Goal: Task Accomplishment & Management: Complete application form

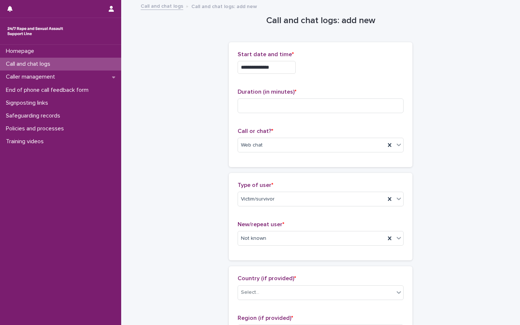
scroll to position [294, 0]
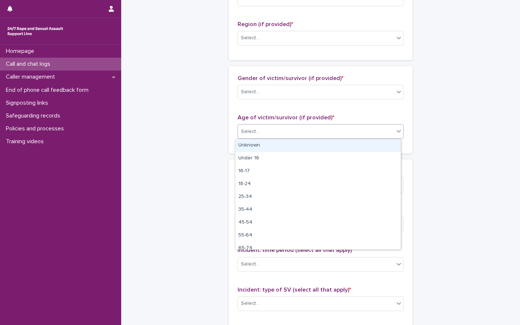
click at [260, 133] on div "Select..." at bounding box center [316, 132] width 156 height 12
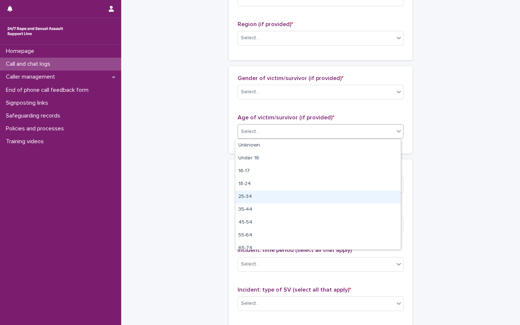
click at [262, 200] on div "25-34" at bounding box center [317, 196] width 165 height 13
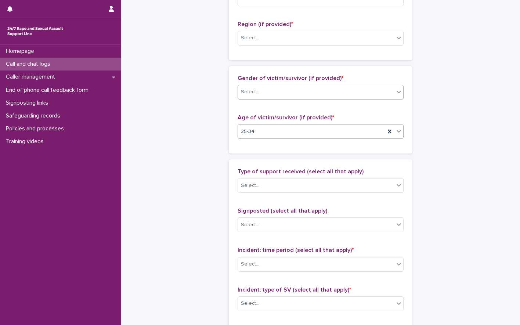
click at [260, 95] on input "text" at bounding box center [260, 92] width 1 height 6
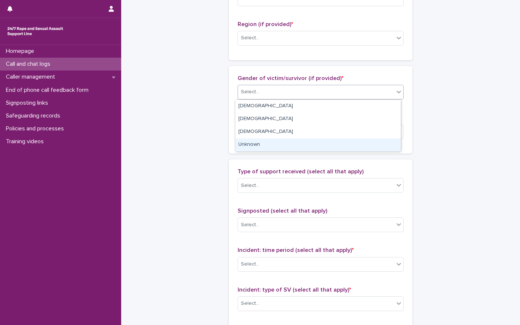
click at [257, 145] on div "Unknown" at bounding box center [317, 144] width 165 height 13
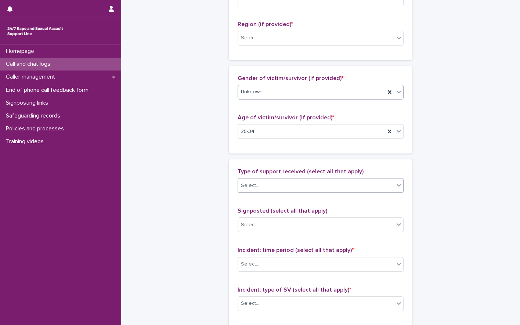
click at [256, 178] on div "Select..." at bounding box center [320, 185] width 166 height 15
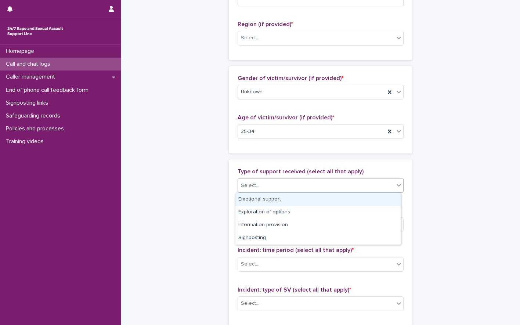
click at [256, 196] on div "Emotional support" at bounding box center [317, 199] width 165 height 13
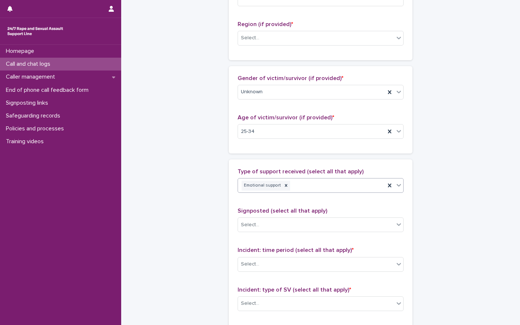
click at [301, 183] on div "Emotional support" at bounding box center [311, 185] width 147 height 13
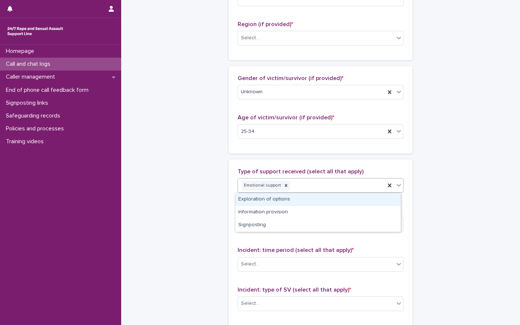
click at [281, 195] on div "Exploration of options" at bounding box center [317, 199] width 165 height 13
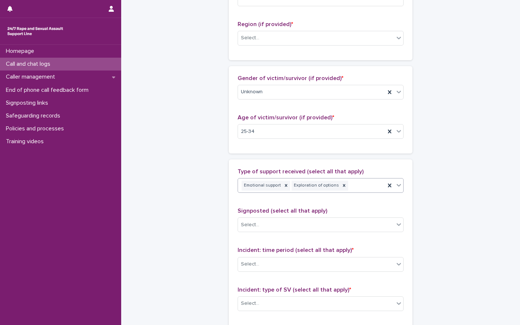
click at [349, 185] on div "Emotional support Exploration of options" at bounding box center [311, 185] width 147 height 13
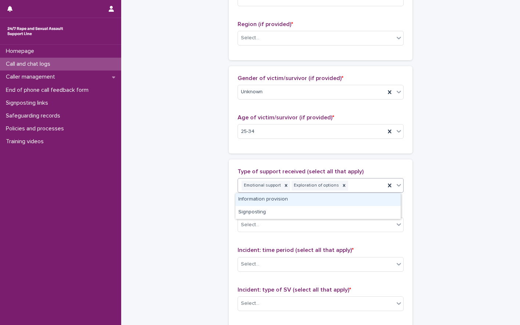
click at [364, 182] on div "Emotional support Exploration of options" at bounding box center [311, 185] width 147 height 13
click at [287, 201] on div "Information provision" at bounding box center [317, 199] width 165 height 13
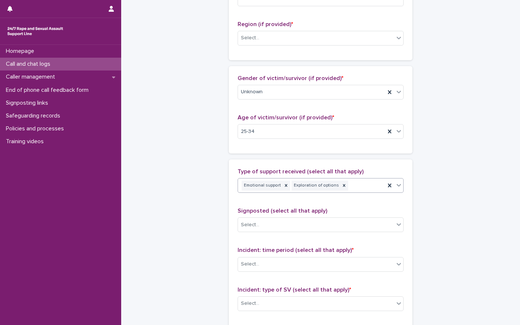
scroll to position [299, 0]
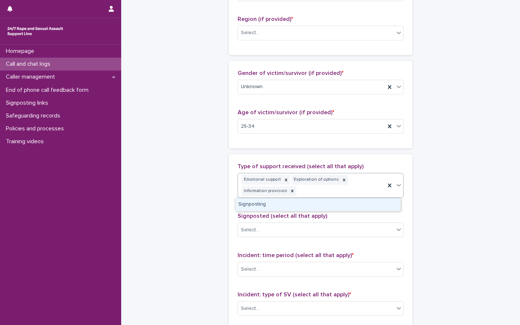
click at [353, 193] on div "Emotional support Exploration of options Information provision" at bounding box center [311, 185] width 147 height 24
click at [315, 203] on div "Signposting" at bounding box center [317, 204] width 165 height 13
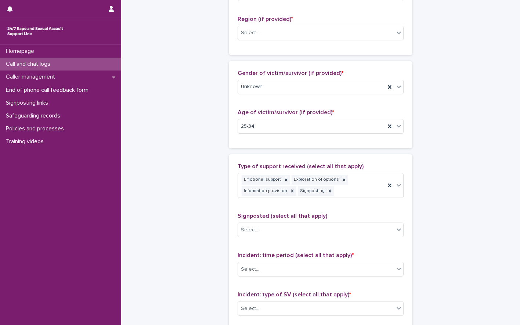
click at [454, 148] on div "**********" at bounding box center [321, 104] width 360 height 805
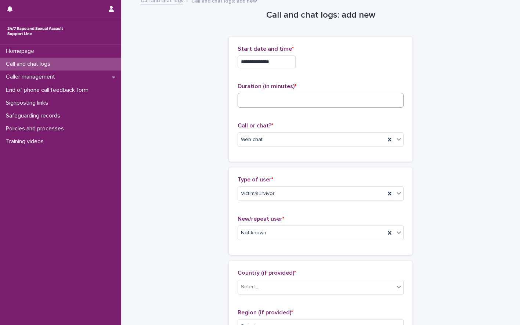
scroll to position [5, 0]
click at [256, 96] on input at bounding box center [320, 100] width 166 height 15
type input "**"
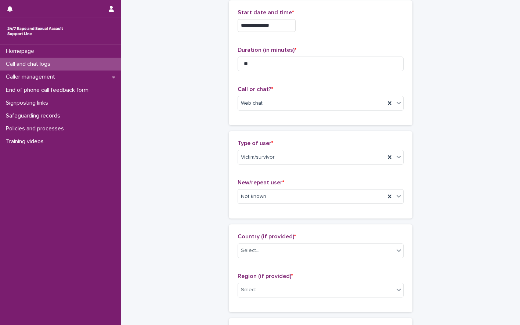
scroll to position [115, 0]
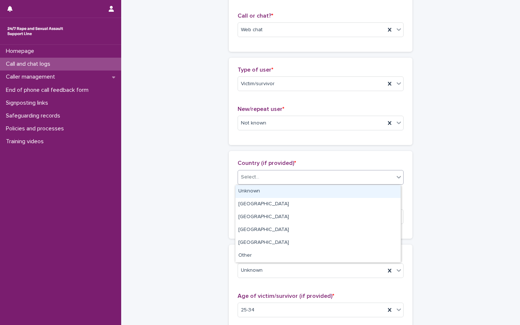
click at [273, 178] on div "Select..." at bounding box center [316, 177] width 156 height 12
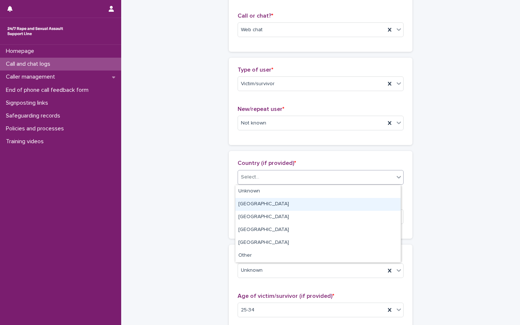
click at [256, 204] on div "[GEOGRAPHIC_DATA]" at bounding box center [317, 204] width 165 height 13
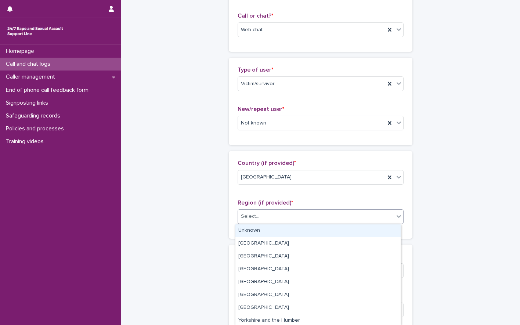
click at [287, 219] on div "Select..." at bounding box center [316, 216] width 156 height 12
click at [274, 216] on div "Select..." at bounding box center [316, 216] width 156 height 12
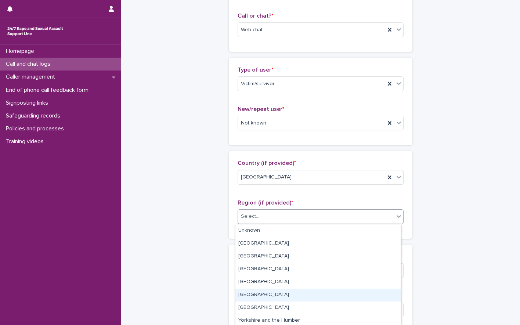
click at [264, 294] on div "[GEOGRAPHIC_DATA]" at bounding box center [317, 294] width 165 height 13
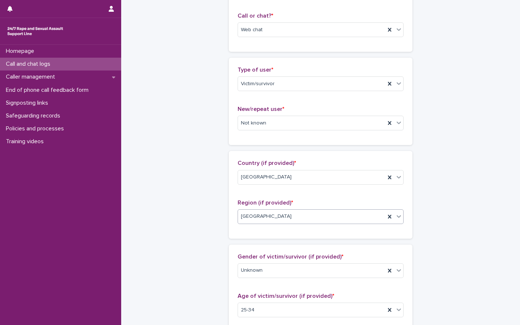
click at [477, 165] on div "**********" at bounding box center [321, 287] width 360 height 805
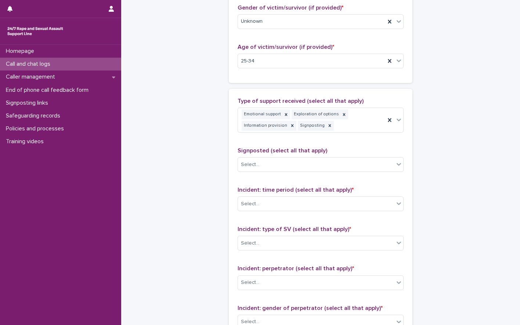
scroll to position [367, 0]
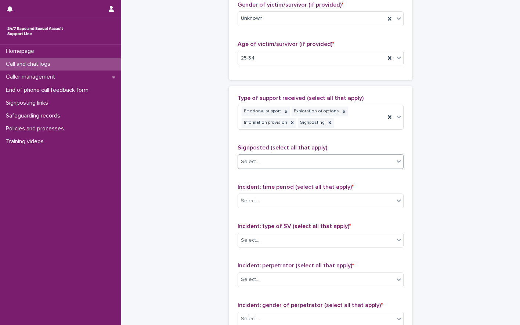
click at [277, 161] on div "Select..." at bounding box center [316, 162] width 156 height 12
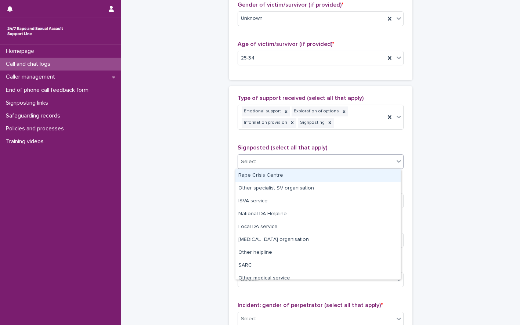
click at [275, 177] on div "Rape Crisis Centre" at bounding box center [317, 175] width 165 height 13
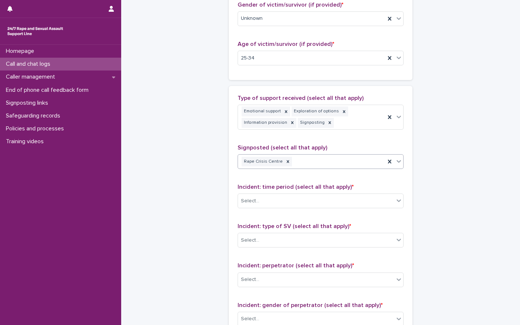
click at [330, 163] on div "Rape Crisis Centre" at bounding box center [311, 161] width 147 height 13
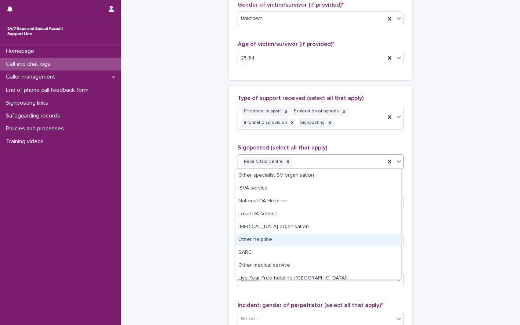
click at [278, 237] on div "Other helpline" at bounding box center [317, 239] width 165 height 13
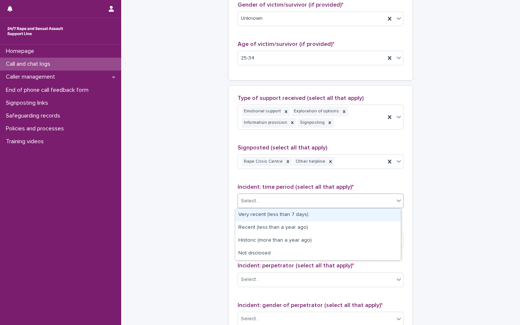
click at [320, 199] on div "Select..." at bounding box center [316, 201] width 156 height 12
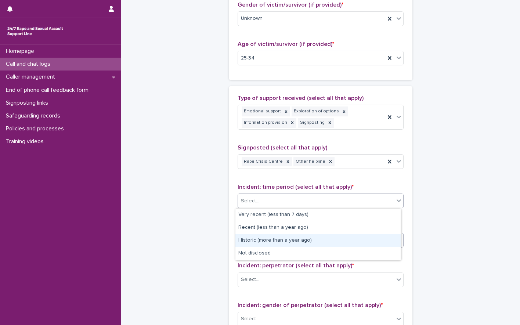
drag, startPoint x: 278, startPoint y: 241, endPoint x: 284, endPoint y: 236, distance: 8.6
click at [278, 241] on div "Historic (more than a year ago)" at bounding box center [317, 240] width 165 height 13
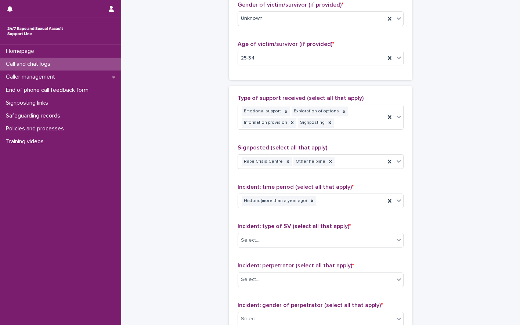
click at [497, 163] on div "**********" at bounding box center [321, 36] width 360 height 805
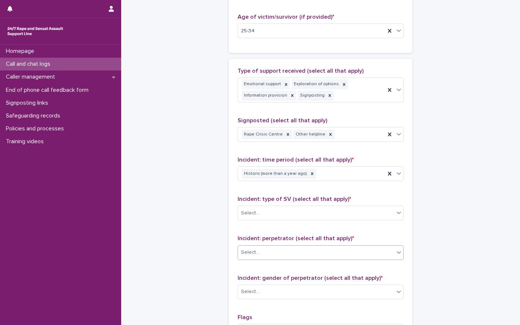
scroll to position [440, 0]
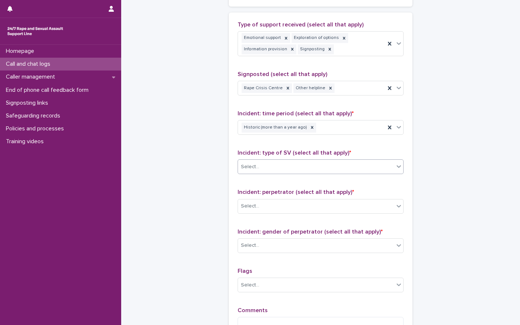
click at [294, 167] on div "Select..." at bounding box center [316, 167] width 156 height 12
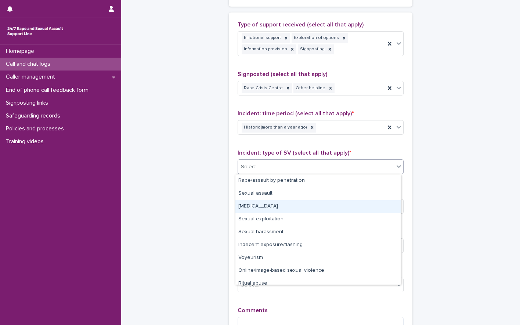
click at [254, 203] on div "[MEDICAL_DATA]" at bounding box center [317, 206] width 165 height 13
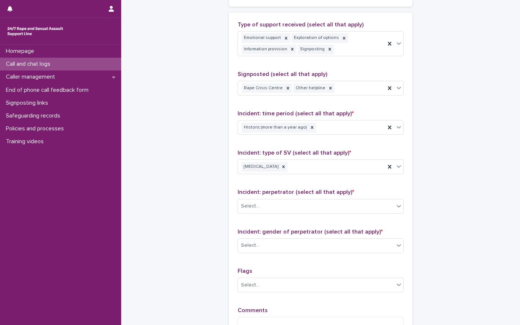
click at [342, 159] on div "Incident: type of SV (select all that apply) * [MEDICAL_DATA]" at bounding box center [320, 164] width 166 height 30
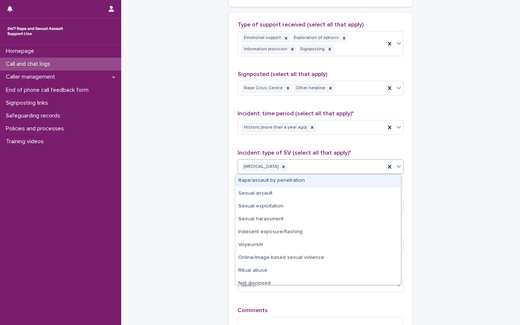
click at [308, 164] on div "[MEDICAL_DATA]" at bounding box center [311, 166] width 147 height 13
click at [270, 179] on div "Rape/assault by penetration" at bounding box center [317, 180] width 165 height 13
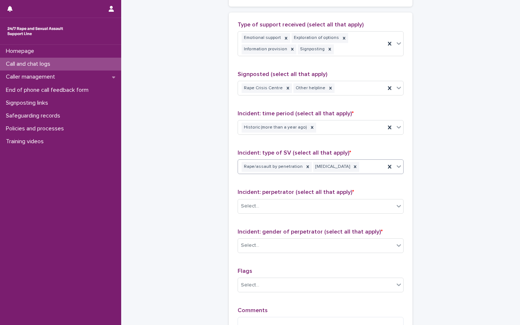
click at [355, 168] on div "Rape/assault by penetration [MEDICAL_DATA]" at bounding box center [311, 166] width 147 height 13
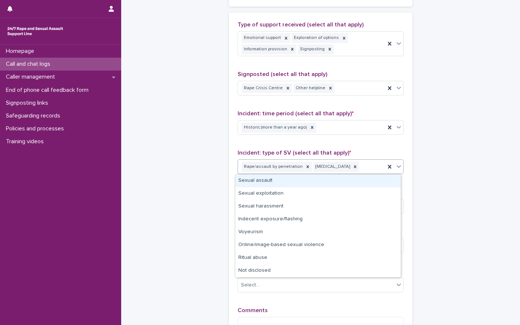
click at [298, 179] on div "Sexual assault" at bounding box center [317, 180] width 165 height 13
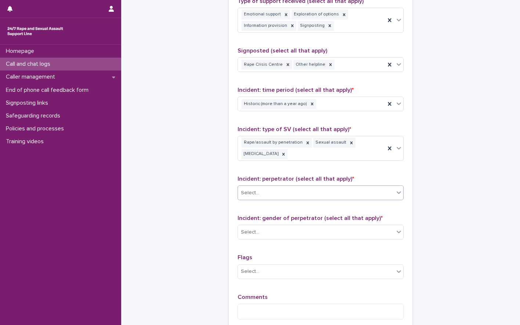
scroll to position [477, 0]
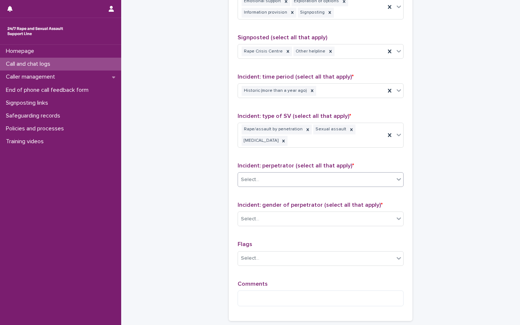
click at [252, 182] on div "Select..." at bounding box center [250, 180] width 18 height 8
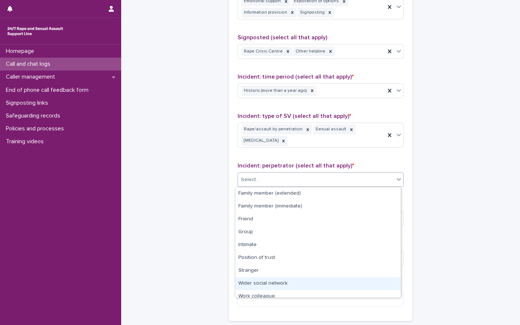
click at [269, 286] on div "Wider social network" at bounding box center [317, 283] width 165 height 13
click at [269, 286] on p "Comments" at bounding box center [320, 283] width 166 height 7
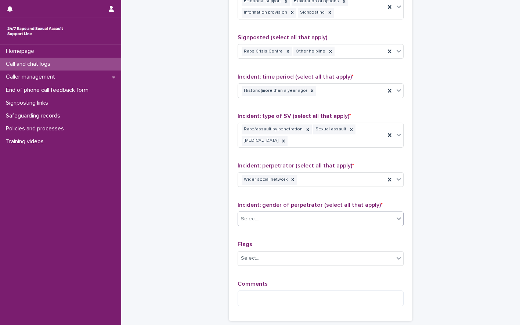
click at [257, 224] on div "Select..." at bounding box center [316, 219] width 156 height 12
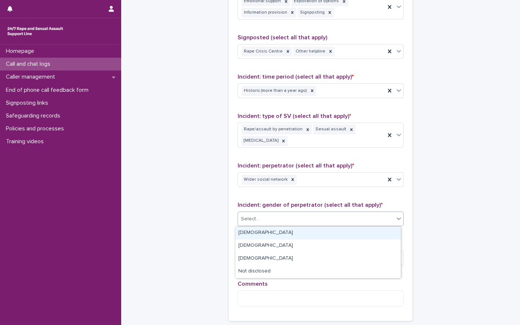
click at [258, 234] on div "[DEMOGRAPHIC_DATA]" at bounding box center [317, 232] width 165 height 13
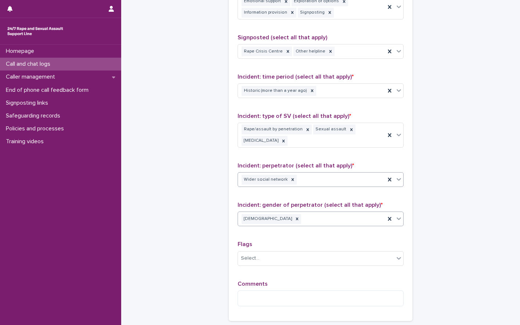
click at [313, 179] on div "Wider social network" at bounding box center [311, 179] width 147 height 13
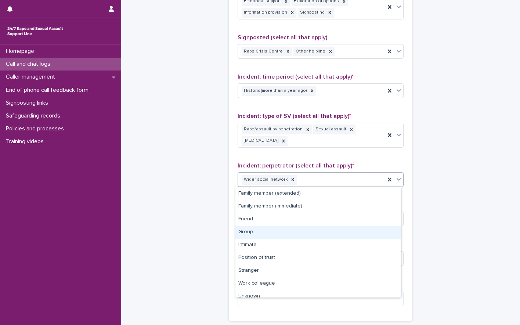
click at [253, 231] on div "Group" at bounding box center [317, 232] width 165 height 13
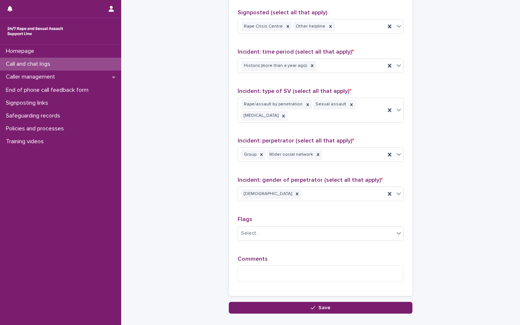
scroll to position [548, 0]
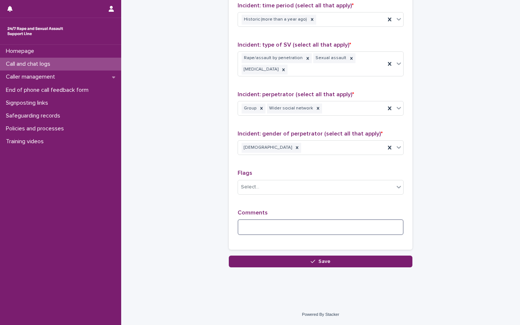
click at [265, 229] on textarea at bounding box center [320, 227] width 166 height 16
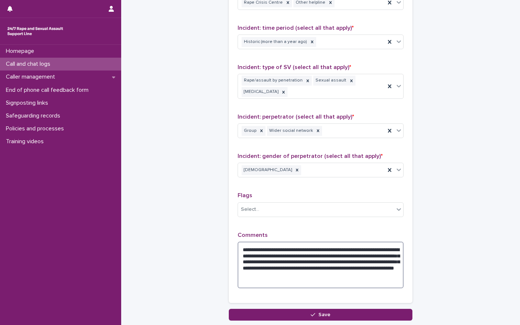
scroll to position [579, 0]
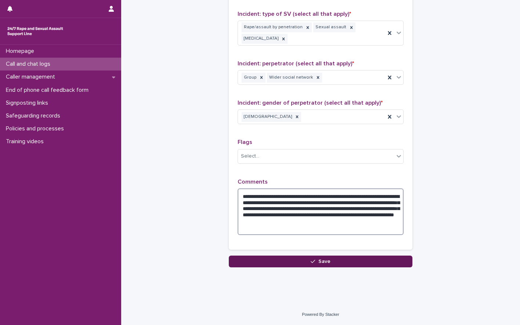
type textarea "**********"
click at [344, 262] on button "Save" at bounding box center [321, 261] width 184 height 12
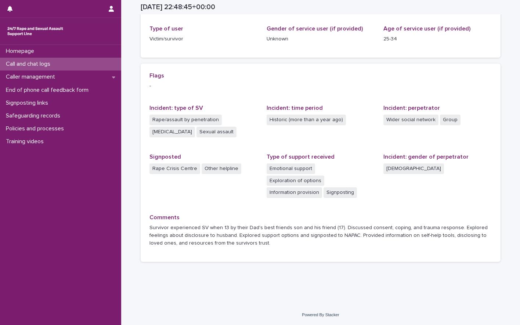
scroll to position [105, 0]
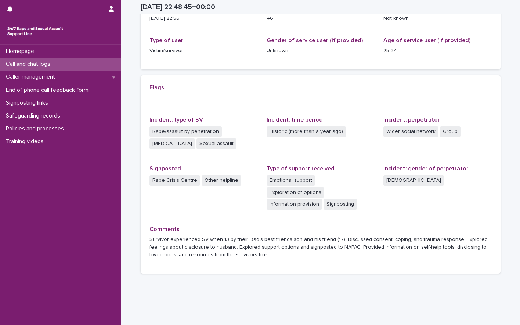
click at [16, 63] on p "Call and chat logs" at bounding box center [29, 64] width 53 height 7
